Goal: Transaction & Acquisition: Subscribe to service/newsletter

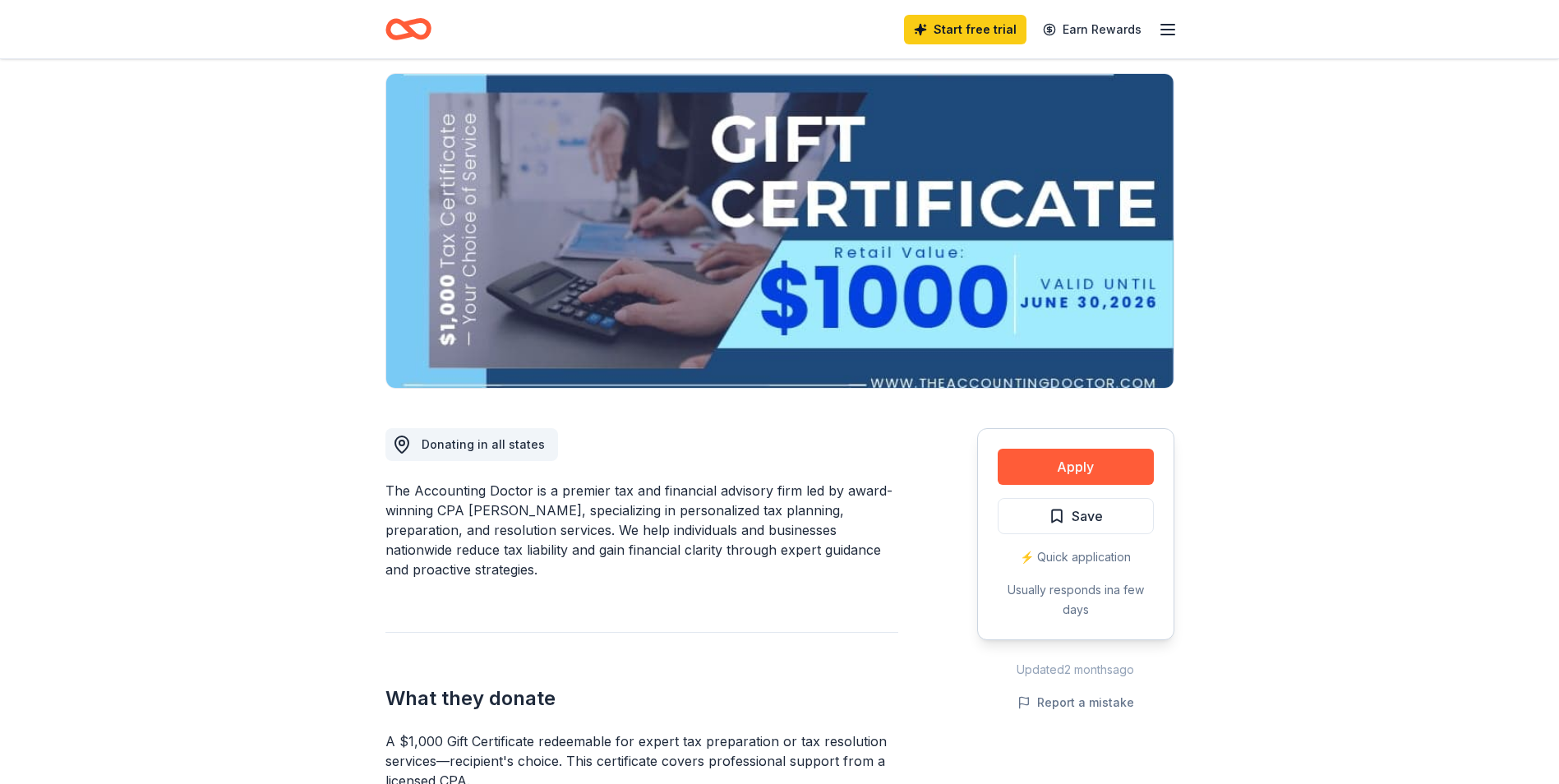
scroll to position [82, 0]
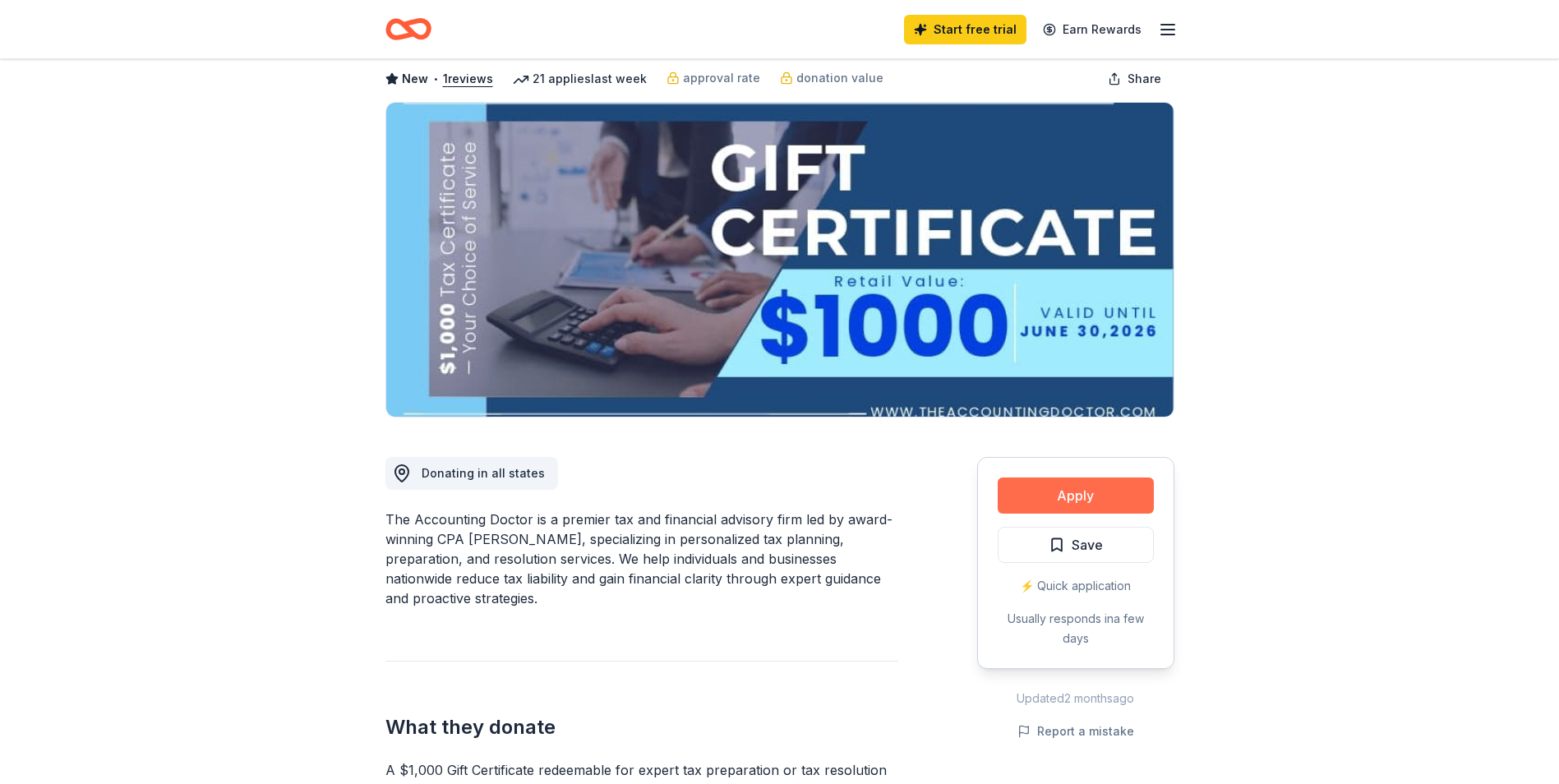
click at [1097, 486] on button "Apply" at bounding box center [1076, 495] width 156 height 36
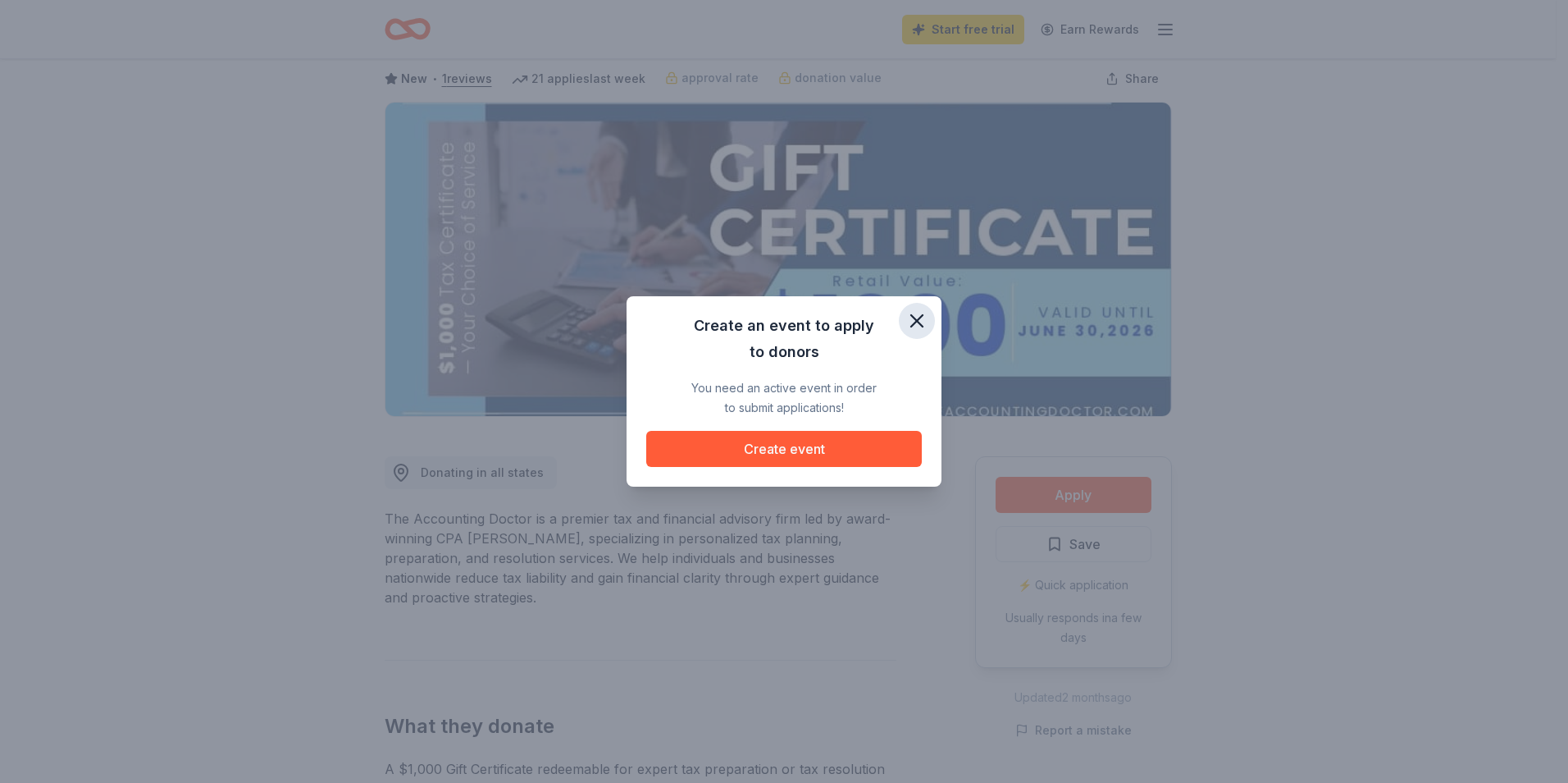
click at [916, 325] on icon "button" at bounding box center [916, 320] width 23 height 23
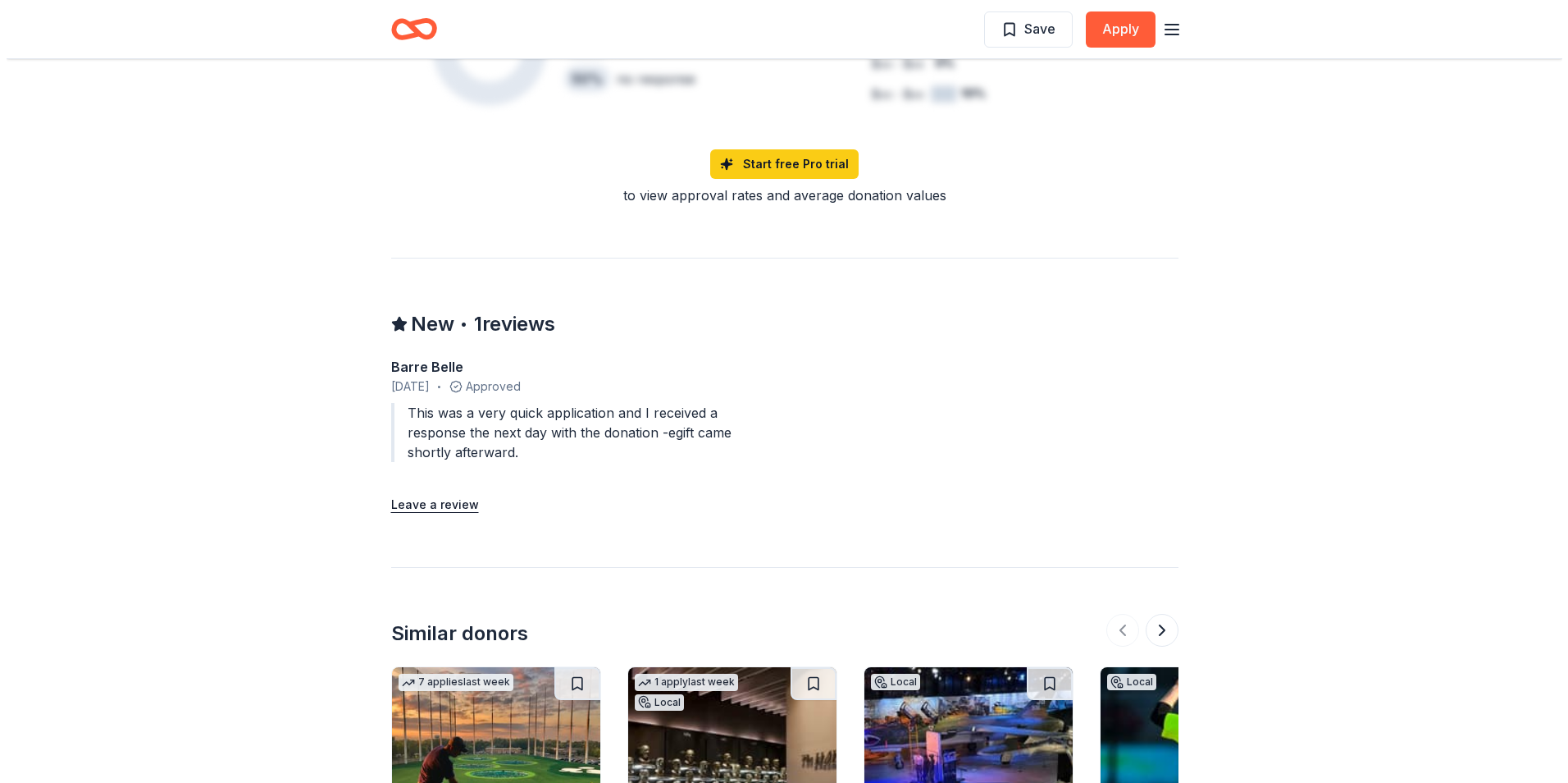
scroll to position [1313, 0]
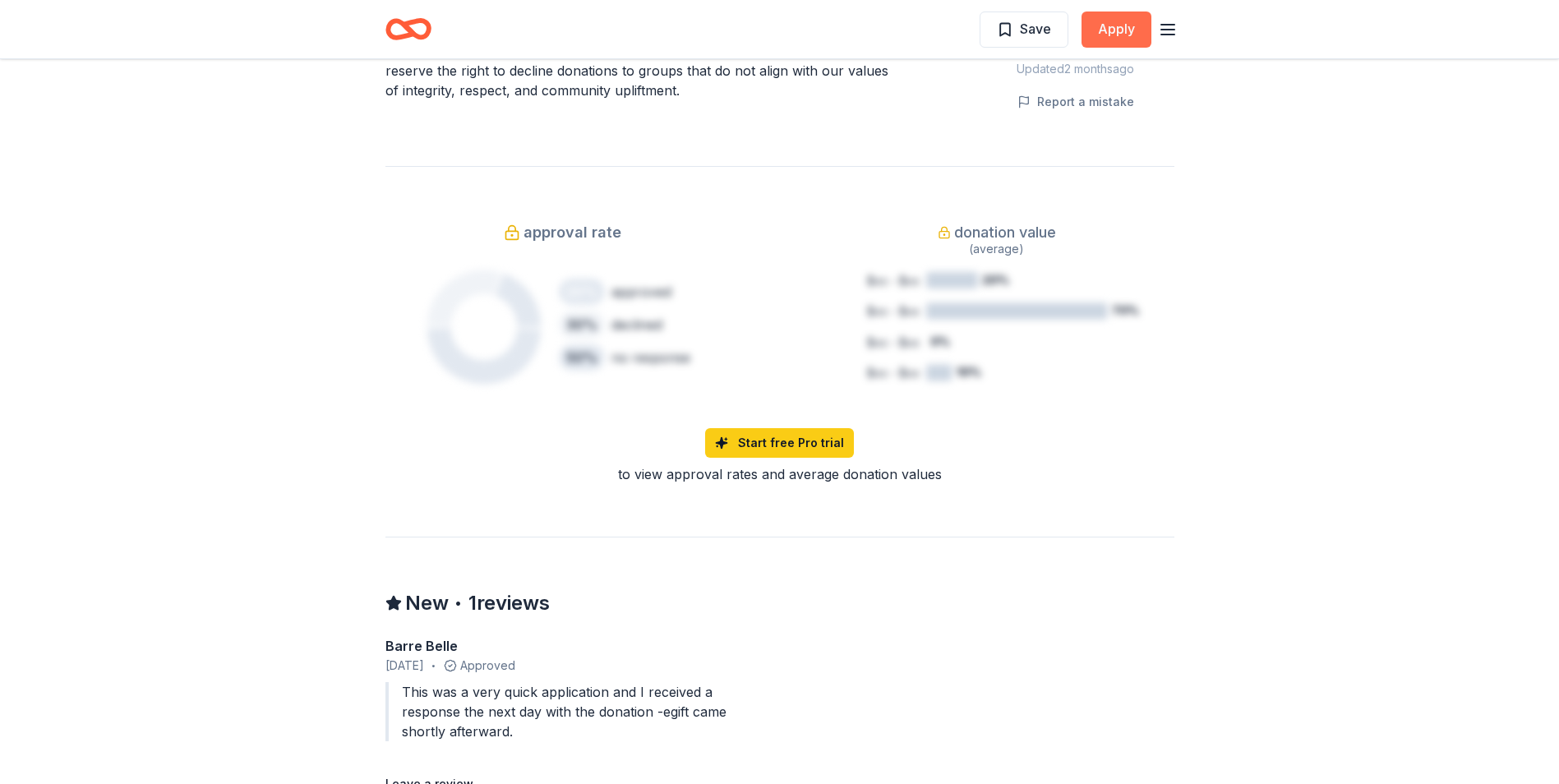
click at [1115, 23] on button "Apply" at bounding box center [1116, 29] width 69 height 36
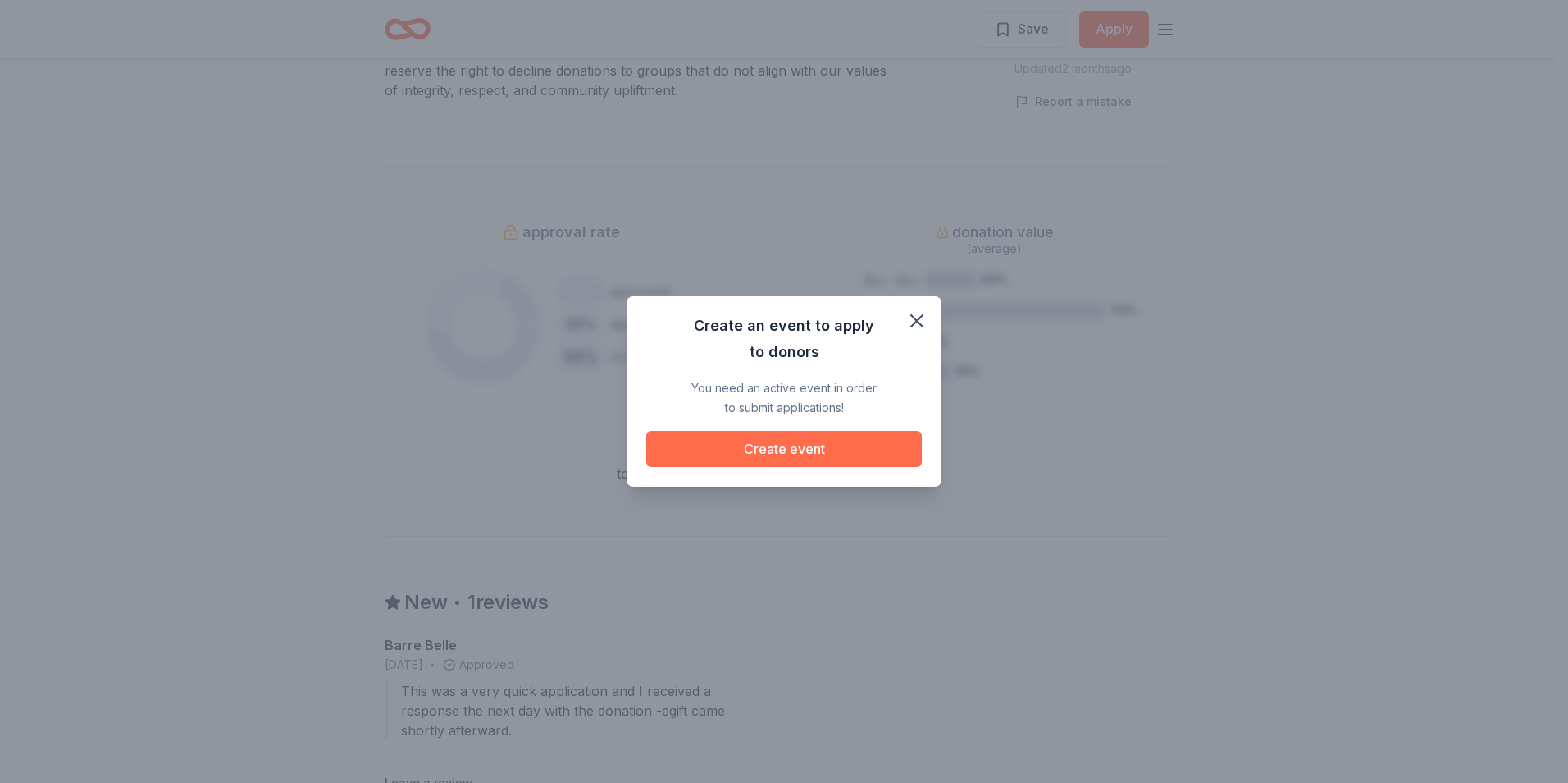
click at [750, 445] on button "Create event" at bounding box center [784, 449] width 276 height 36
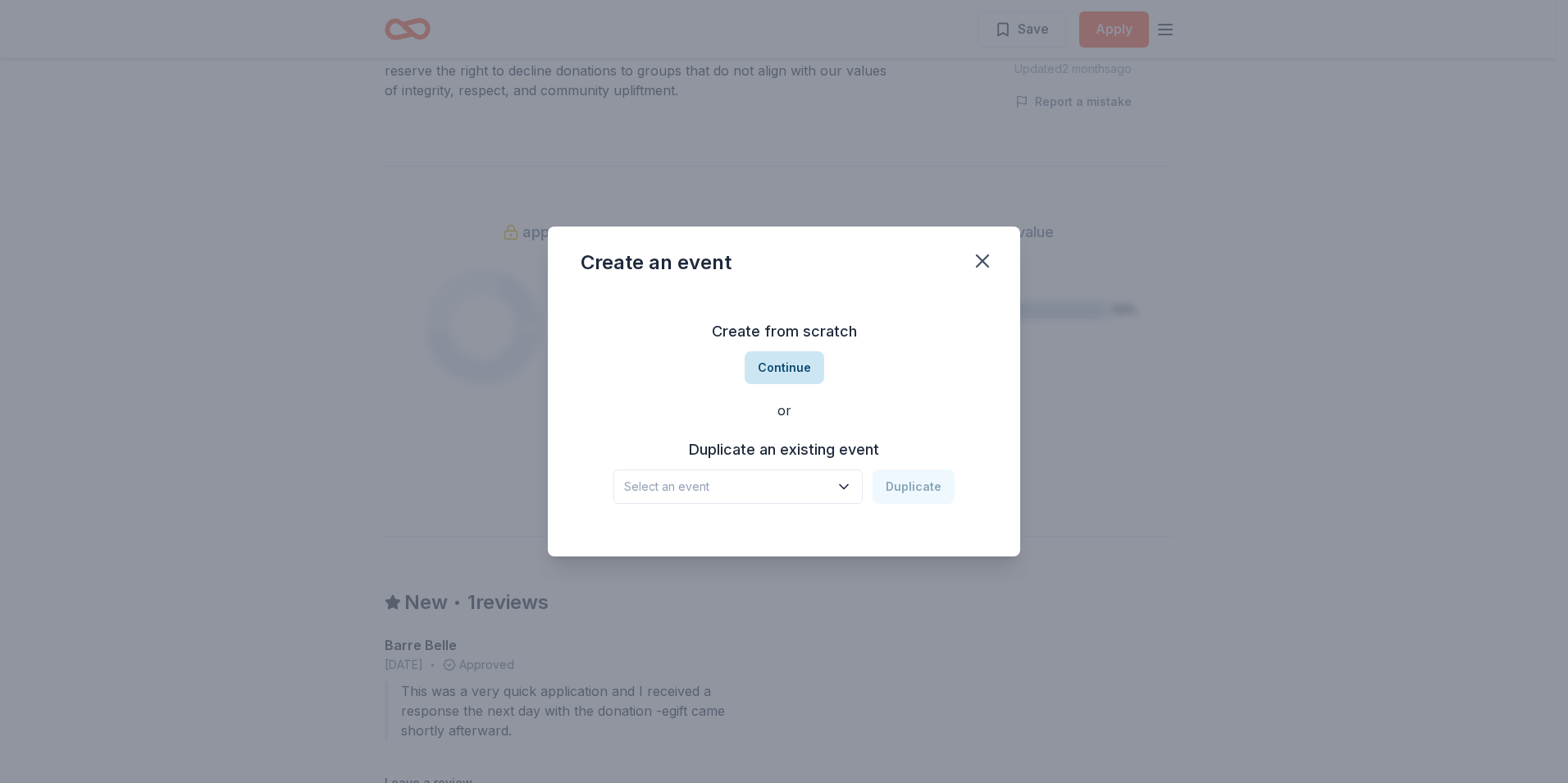
click at [786, 364] on button "Continue" at bounding box center [784, 368] width 80 height 33
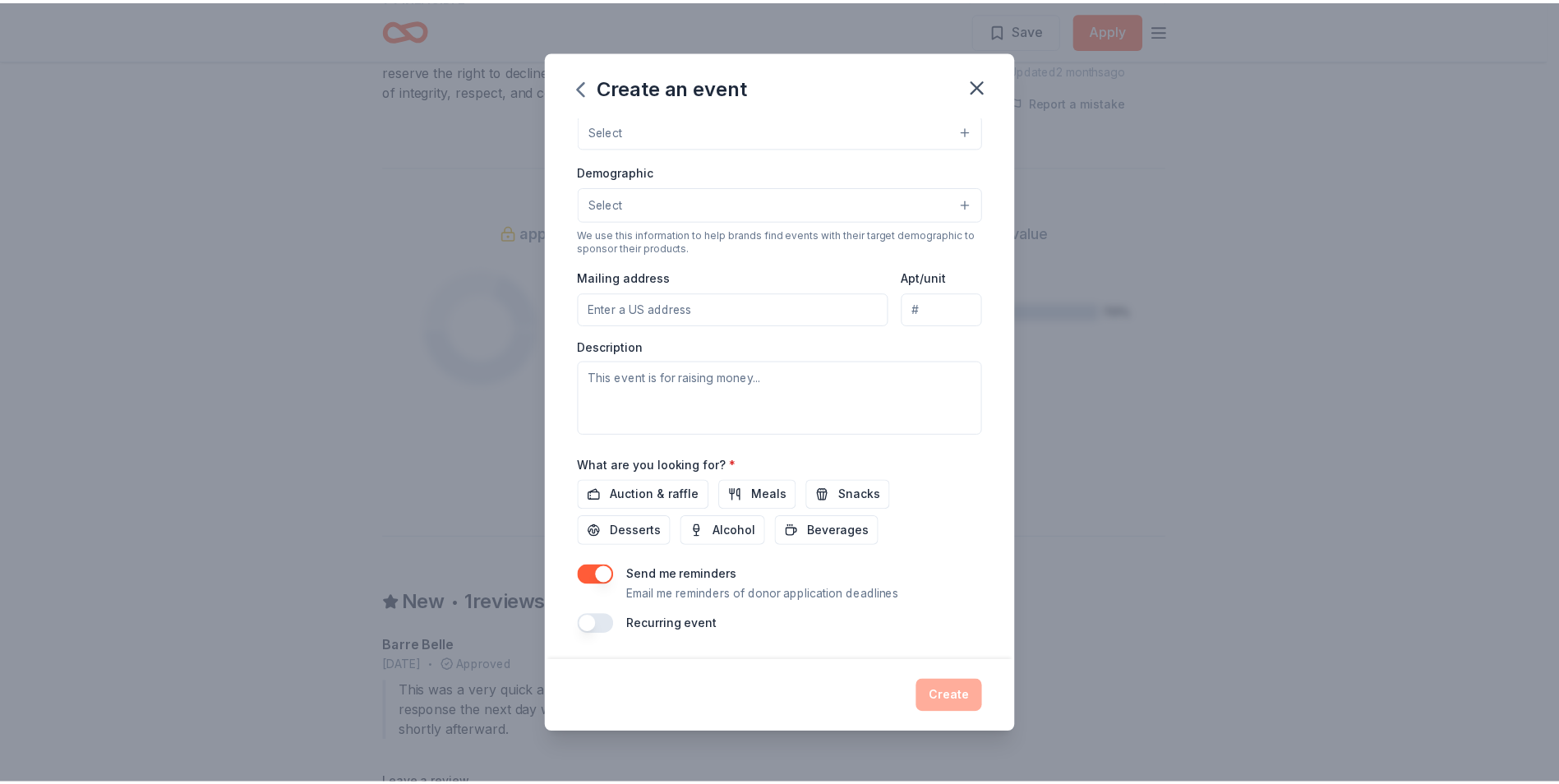
scroll to position [0, 0]
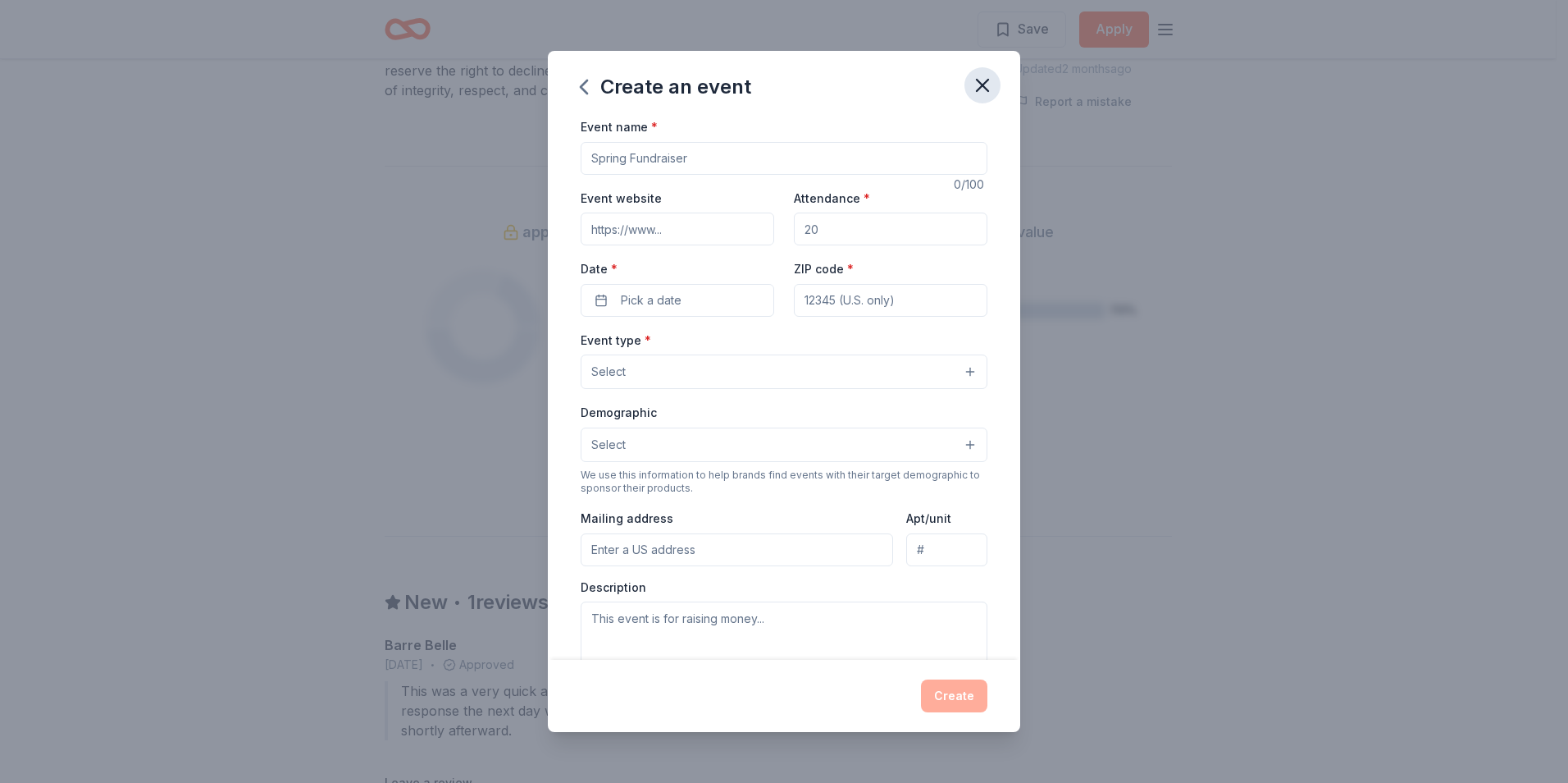
click at [983, 95] on icon "button" at bounding box center [982, 85] width 23 height 23
